Goal: Navigation & Orientation: Locate item on page

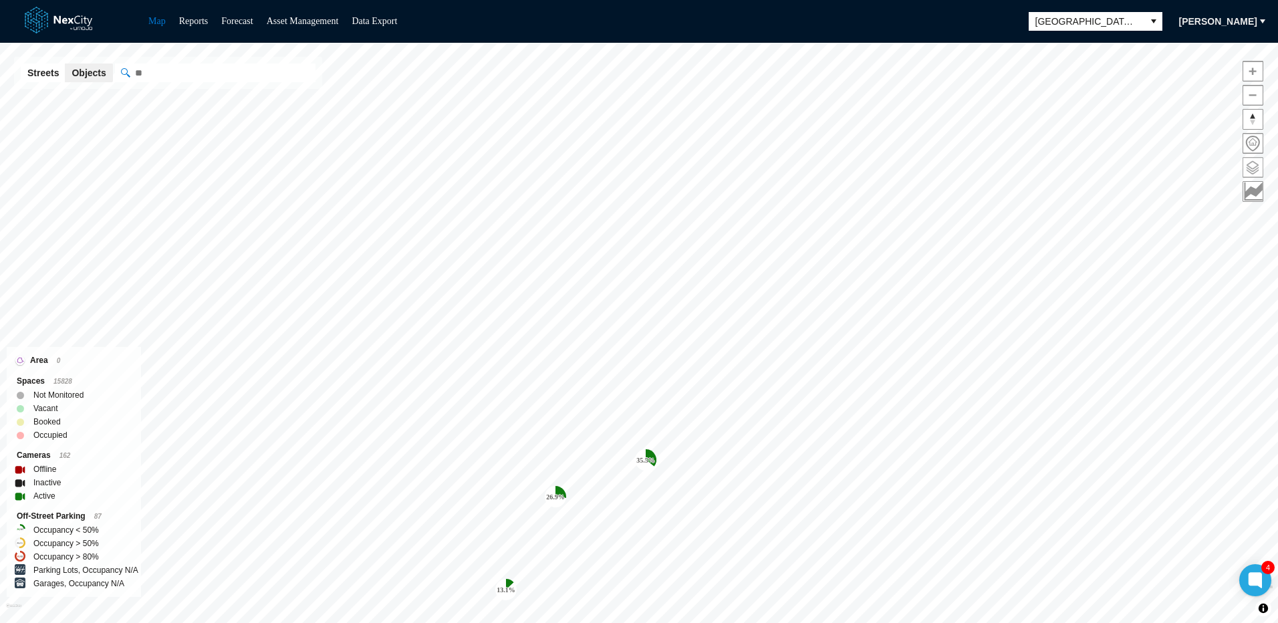
click at [1254, 170] on span at bounding box center [1253, 167] width 19 height 19
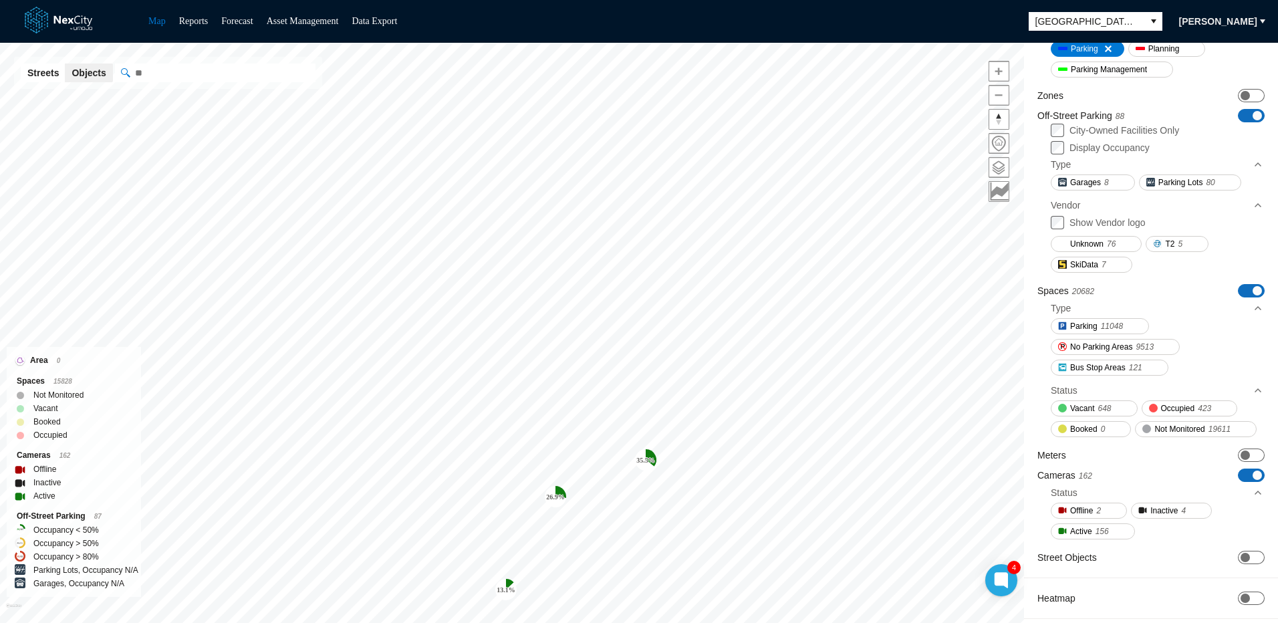
scroll to position [189, 0]
click at [1160, 514] on span "Inactive" at bounding box center [1164, 510] width 27 height 13
click at [1161, 514] on span "Inactive" at bounding box center [1164, 510] width 27 height 13
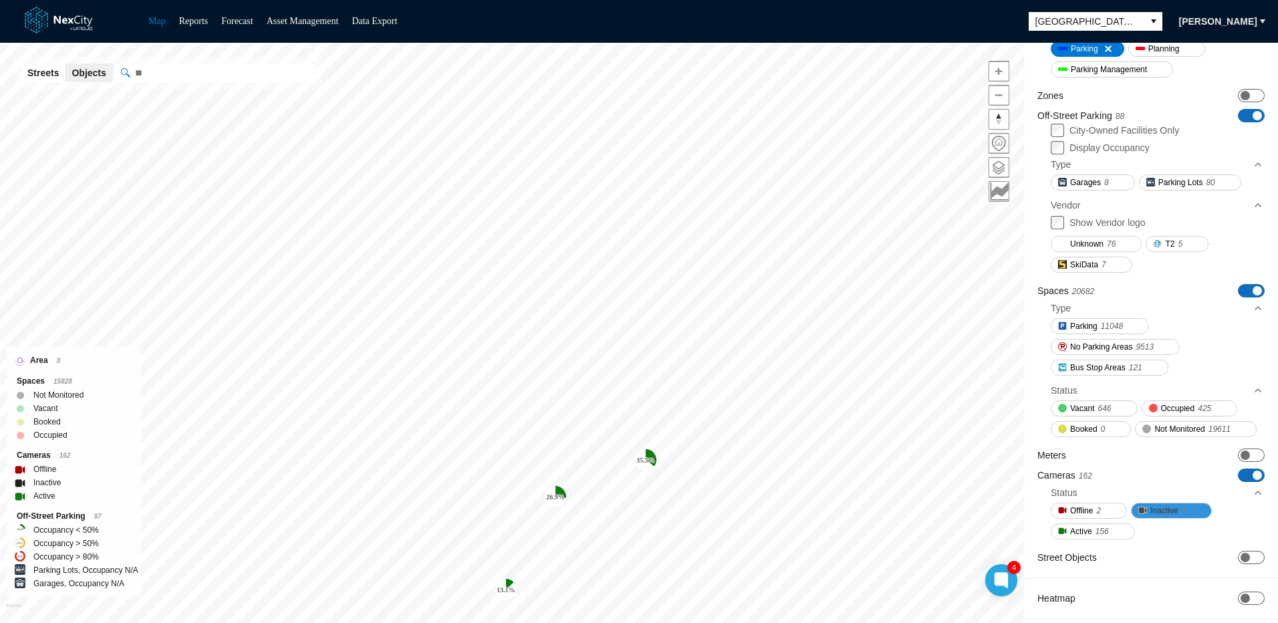
click at [1195, 510] on span at bounding box center [1191, 510] width 11 height 11
click at [1189, 511] on span at bounding box center [1191, 510] width 11 height 11
click at [1107, 515] on button "Offline 2" at bounding box center [1089, 511] width 76 height 16
click at [1105, 512] on span at bounding box center [1106, 510] width 11 height 11
click at [1121, 536] on button "Active 156" at bounding box center [1093, 532] width 84 height 16
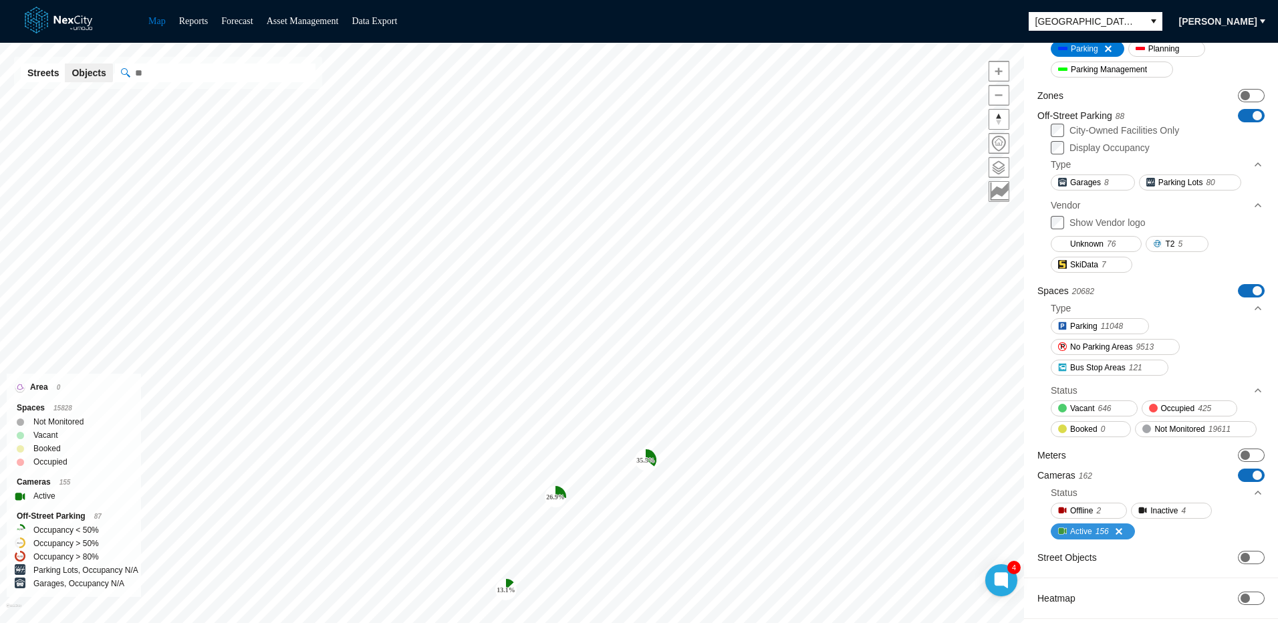
click at [1119, 534] on span at bounding box center [1114, 531] width 11 height 11
